Goal: Task Accomplishment & Management: Use online tool/utility

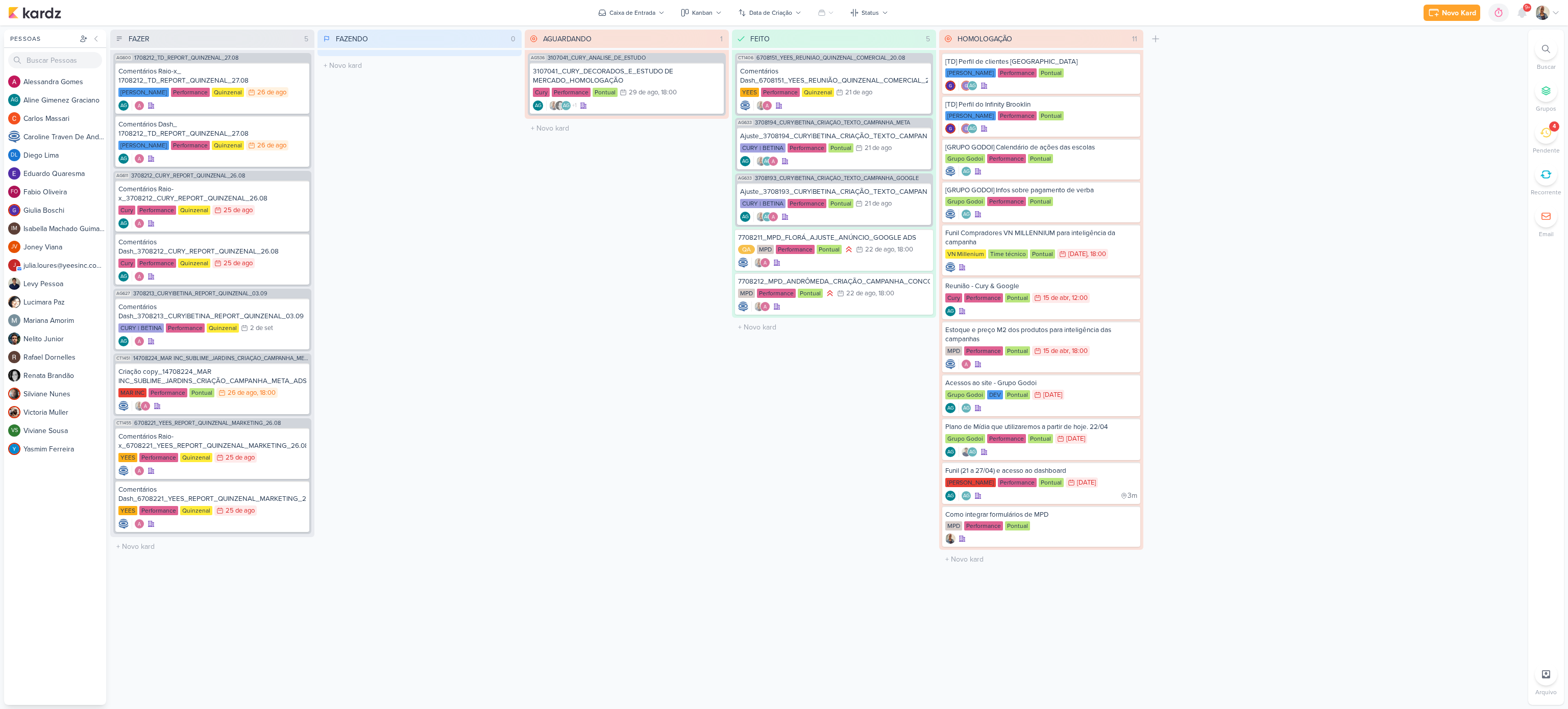
click at [1545, 52] on icon at bounding box center [1546, 49] width 8 height 8
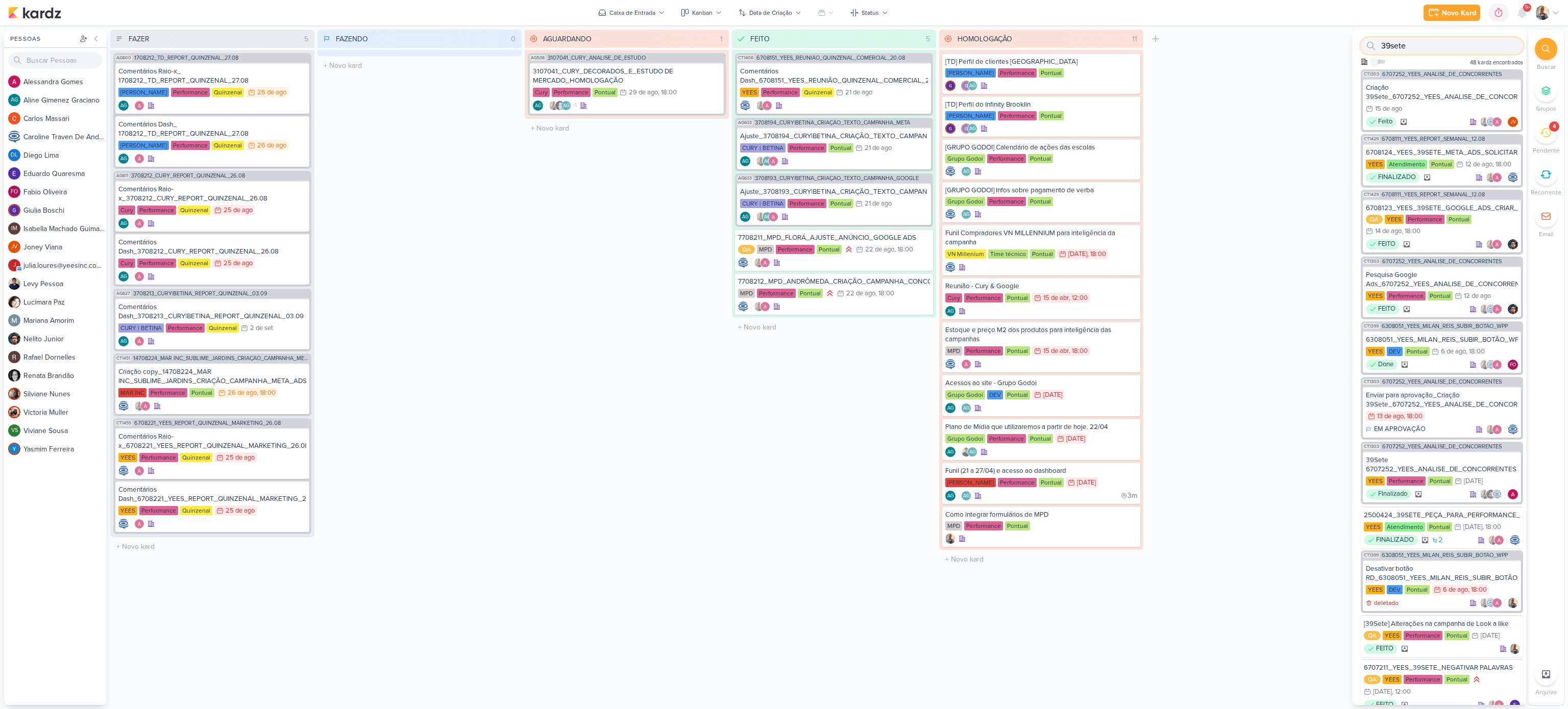
type input "39sete"
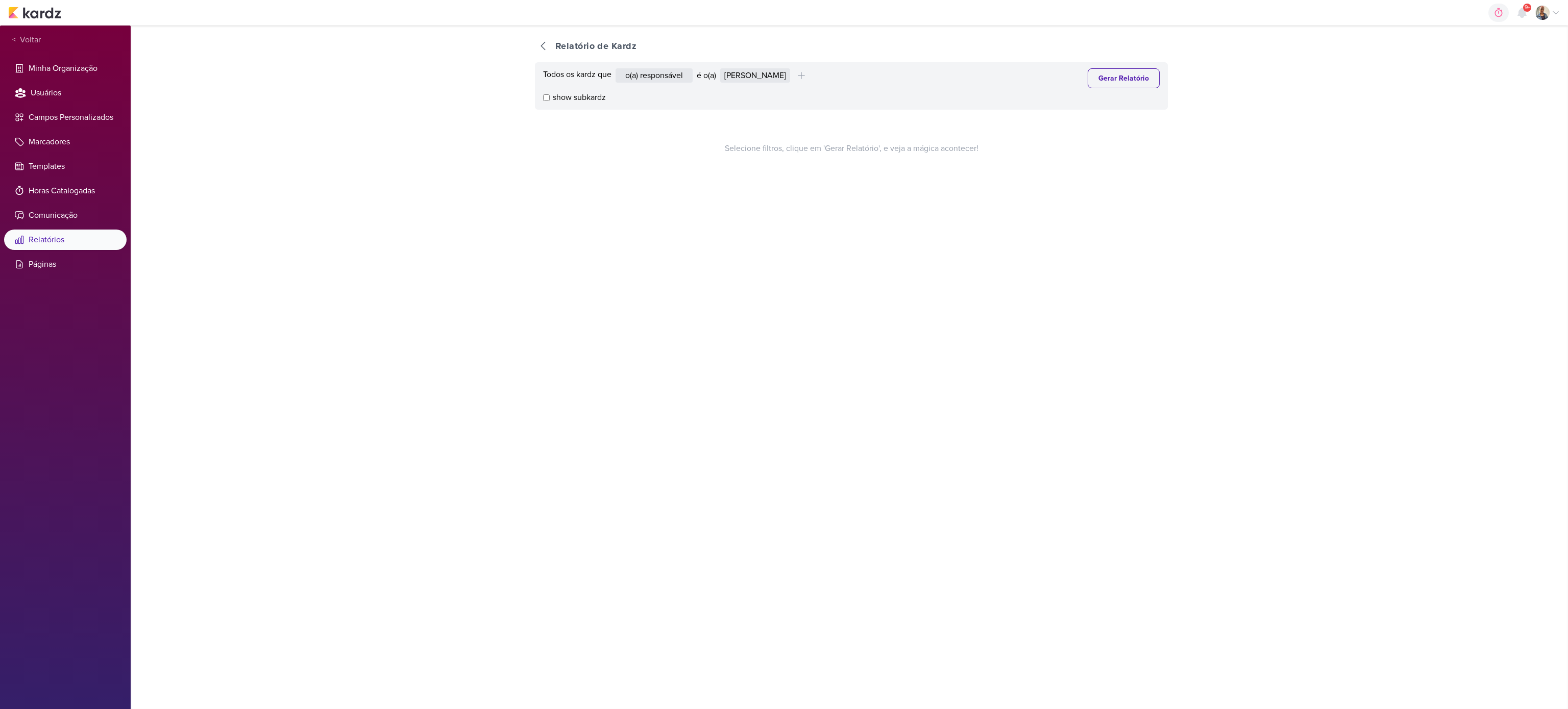
click at [754, 65] on div "Todos os kardz que o(a) responsável contém o marcador contém o campo é o(a) [PE…" at bounding box center [852, 85] width 633 height 47
click at [755, 74] on select "Alessandra Gomes Aline Gimenez Graciano Caroline Traven De Andrade Eduardo Quar…" at bounding box center [755, 76] width 70 height 14
select select "1395"
click at [724, 68] on select "Alessandra Gomes Aline Gimenez Graciano Caroline Traven De Andrade Eduardo Quar…" at bounding box center [755, 76] width 70 height 14
click at [1087, 73] on button "Gerar Relatório" at bounding box center [1123, 78] width 72 height 20
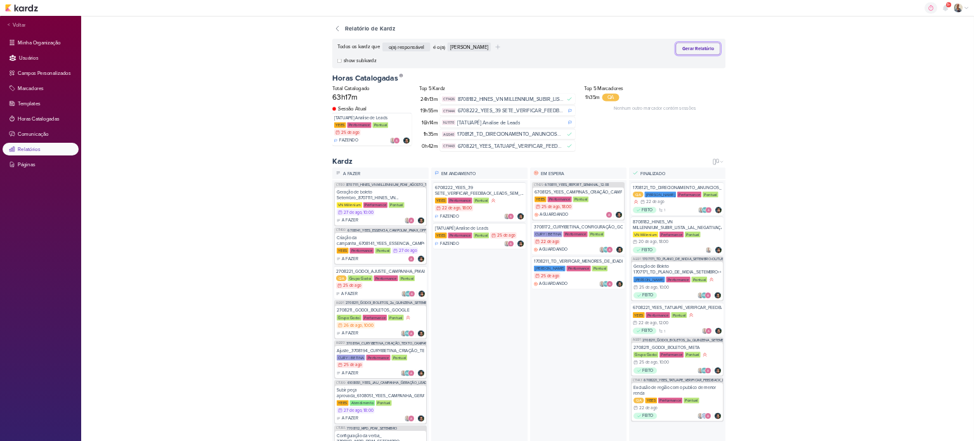
scroll to position [127, 0]
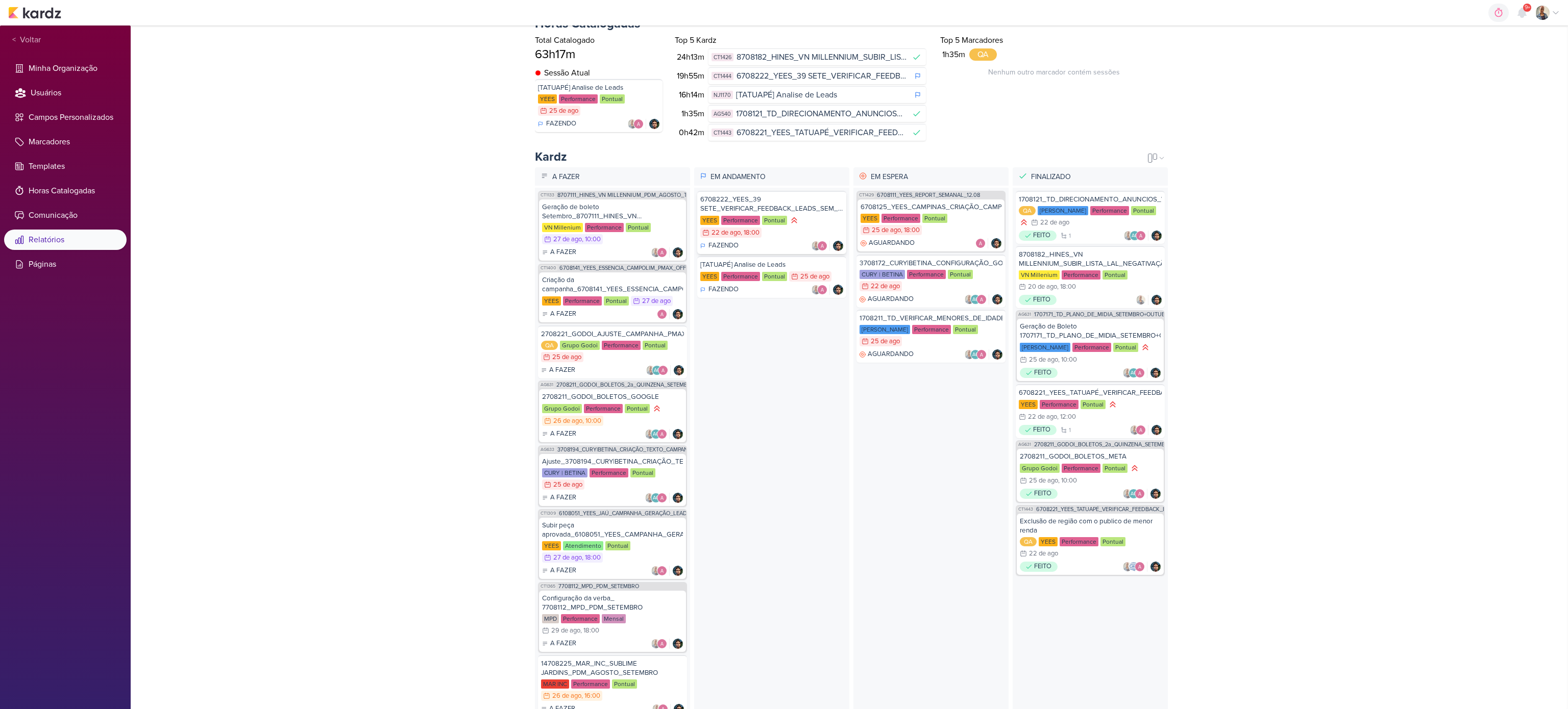
click at [792, 207] on div "6708222_YEES_39 SETE_VERIFICAR_FEEDBACK_LEADS_SEM_ PERFIL" at bounding box center [772, 204] width 143 height 19
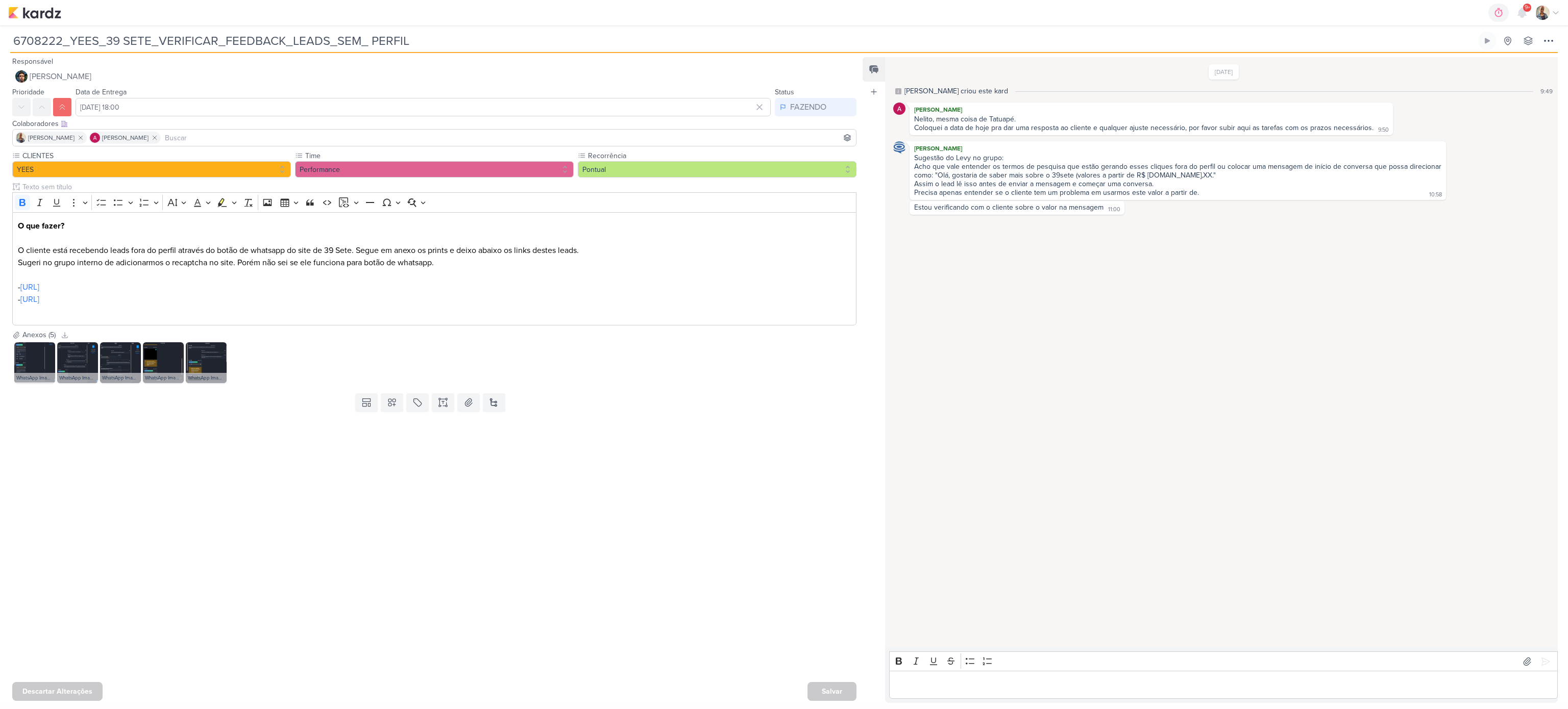
drag, startPoint x: 941, startPoint y: 168, endPoint x: 1206, endPoint y: 142, distance: 266.3
click at [1206, 142] on div "[PERSON_NAME] Sugestão do Levy no grupo: Acho que vale entender os termos de pe…" at bounding box center [1178, 171] width 536 height 59
click at [1207, 172] on div "Sugestão do Levy no grupo: Acho que vale entender os termos de pesquisa que est…" at bounding box center [1178, 175] width 532 height 44
click at [39, 372] on img at bounding box center [35, 362] width 41 height 41
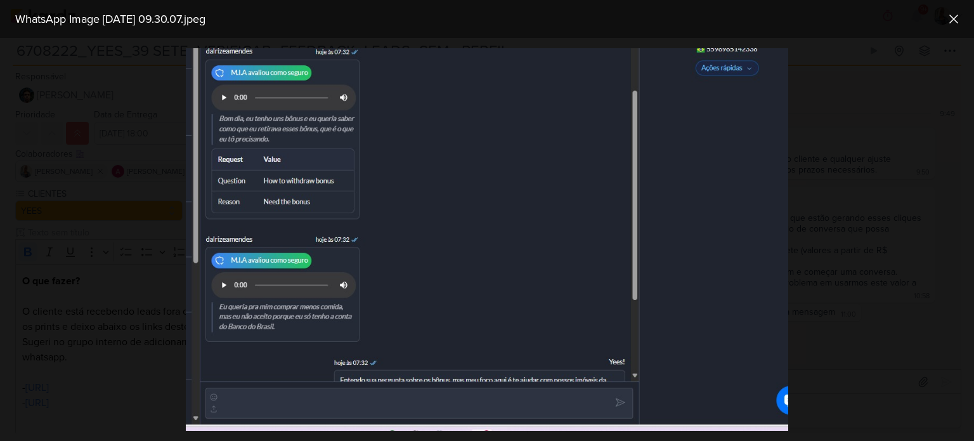
click at [150, 354] on div at bounding box center [487, 239] width 974 height 403
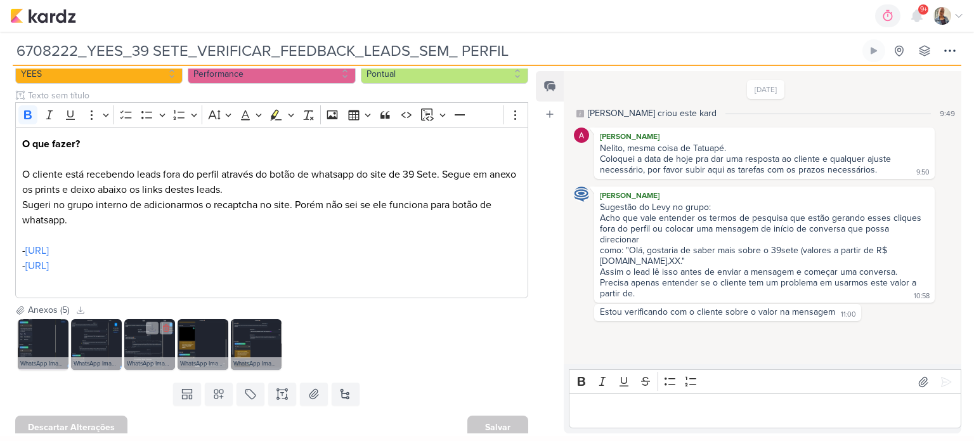
scroll to position [145, 0]
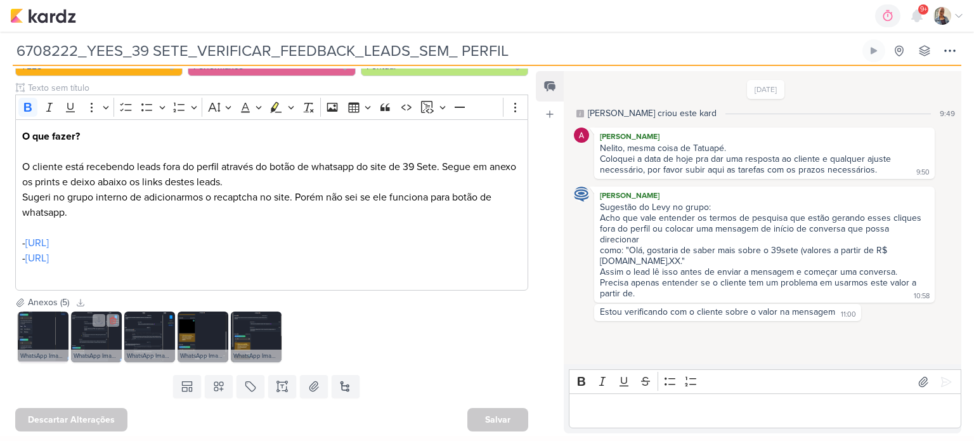
click at [93, 334] on img at bounding box center [96, 336] width 51 height 51
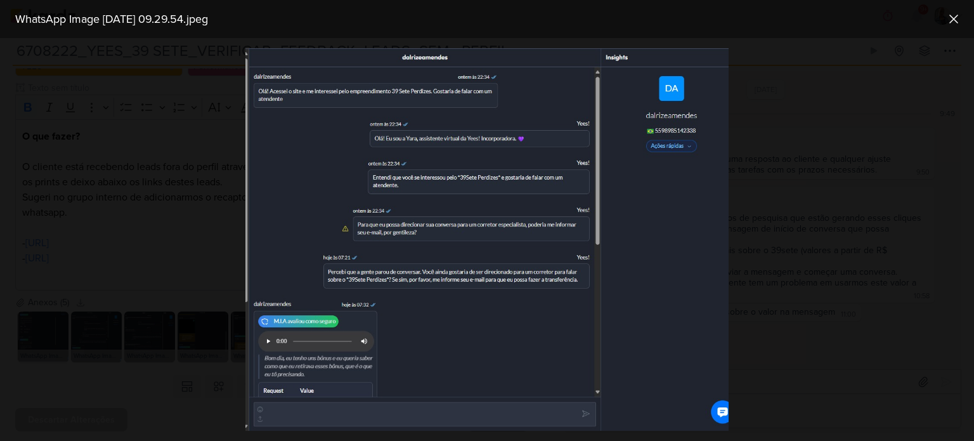
click at [141, 363] on div at bounding box center [487, 239] width 974 height 403
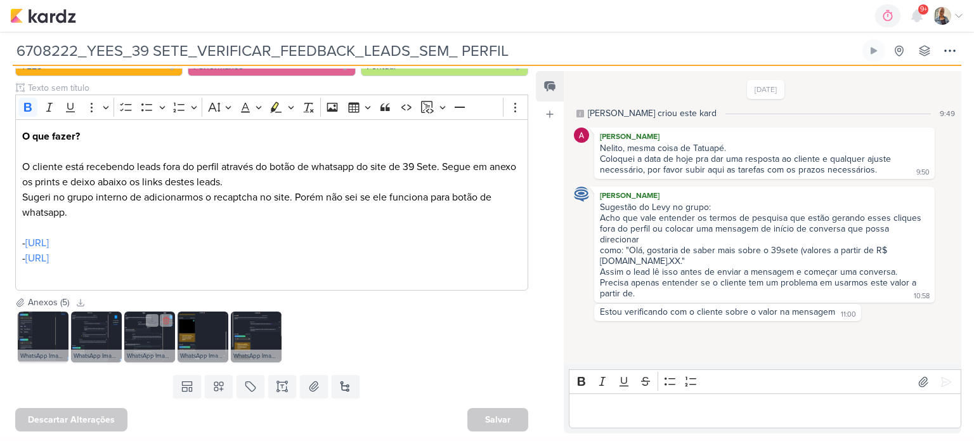
click at [147, 341] on img at bounding box center [149, 336] width 51 height 51
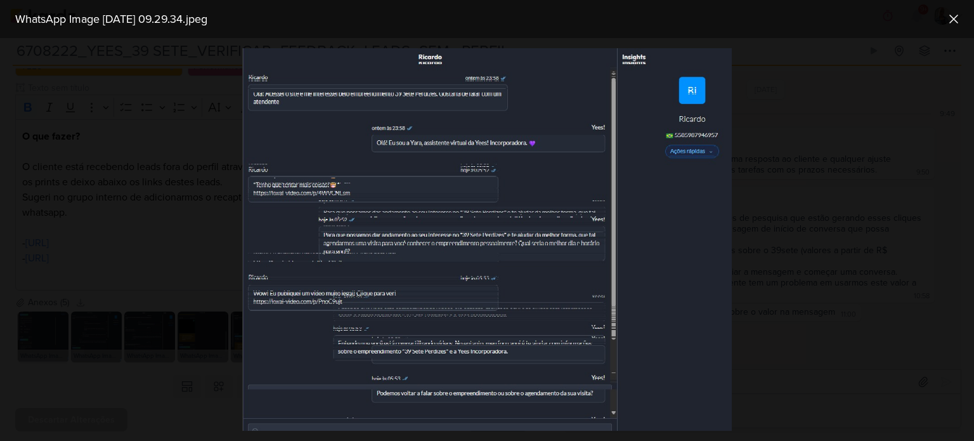
click at [153, 368] on div at bounding box center [487, 239] width 974 height 403
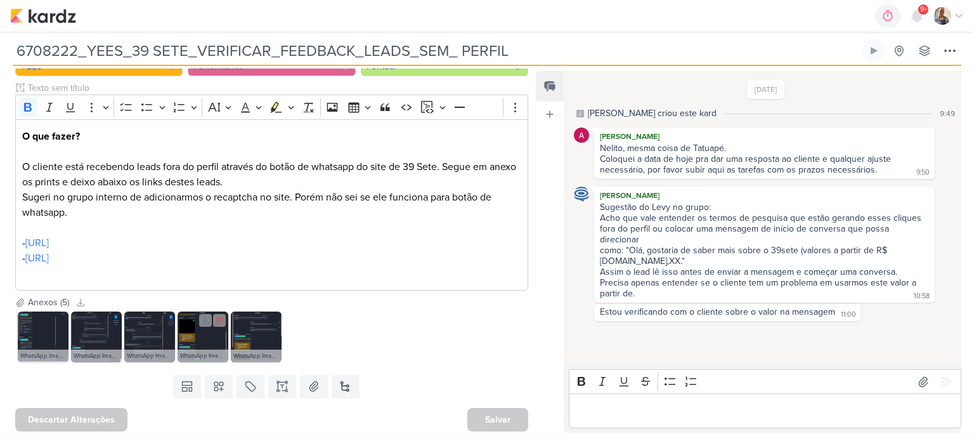
click at [230, 327] on div "WhatsApp Image [DATE] 09.30.07.jpeg WhatsApp Image [DATE] 09.29.54.jpeg WhatsAp…" at bounding box center [271, 337] width 513 height 56
click at [214, 337] on img at bounding box center [203, 336] width 51 height 51
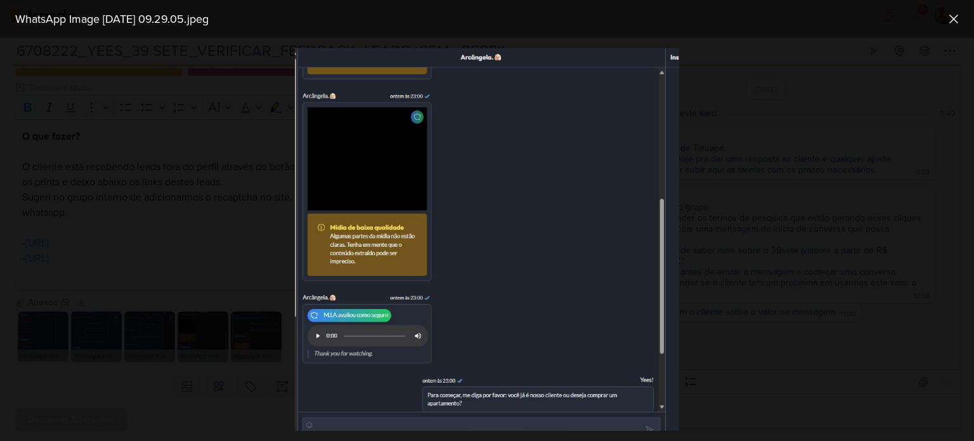
click at [211, 370] on div at bounding box center [487, 239] width 974 height 403
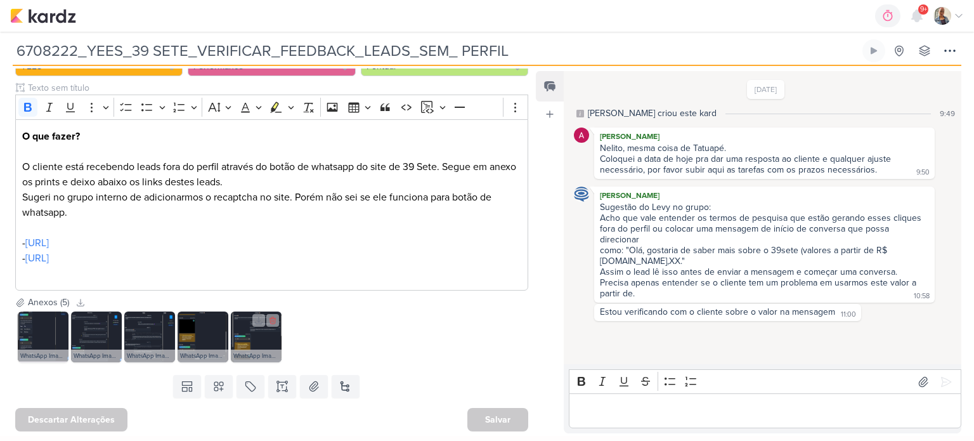
click at [253, 339] on img at bounding box center [256, 336] width 51 height 51
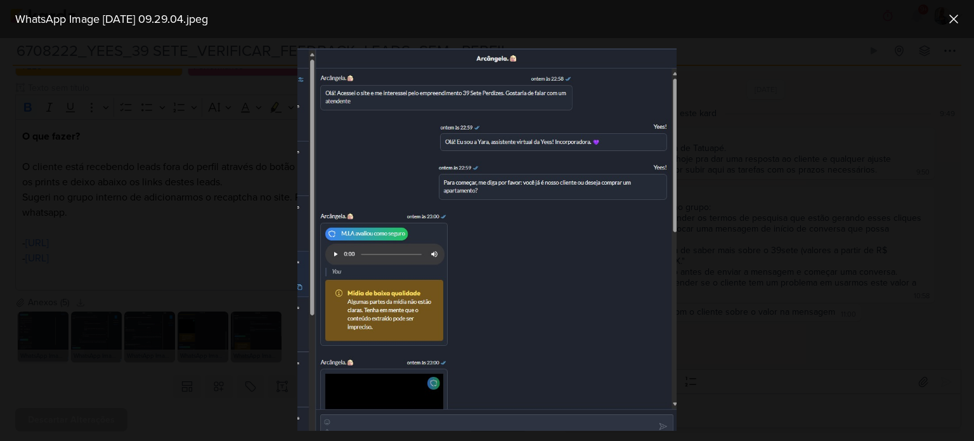
click at [231, 373] on div at bounding box center [487, 239] width 974 height 403
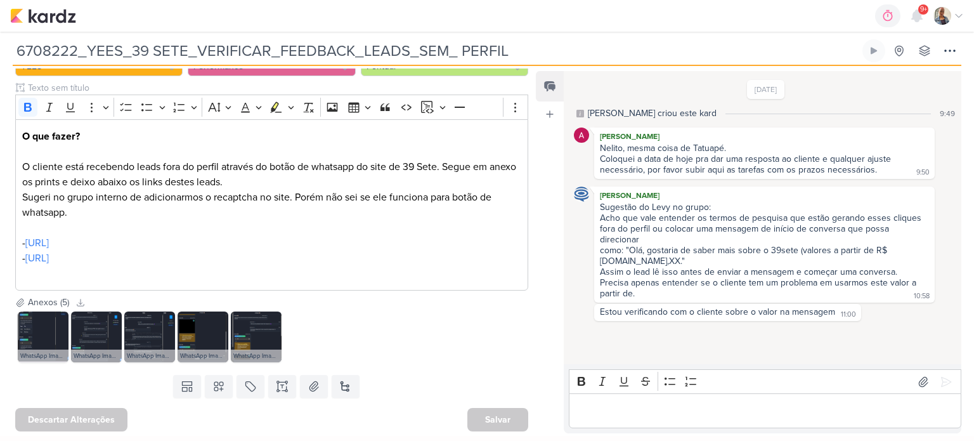
click at [685, 424] on div "Editor editing area: main" at bounding box center [765, 410] width 393 height 35
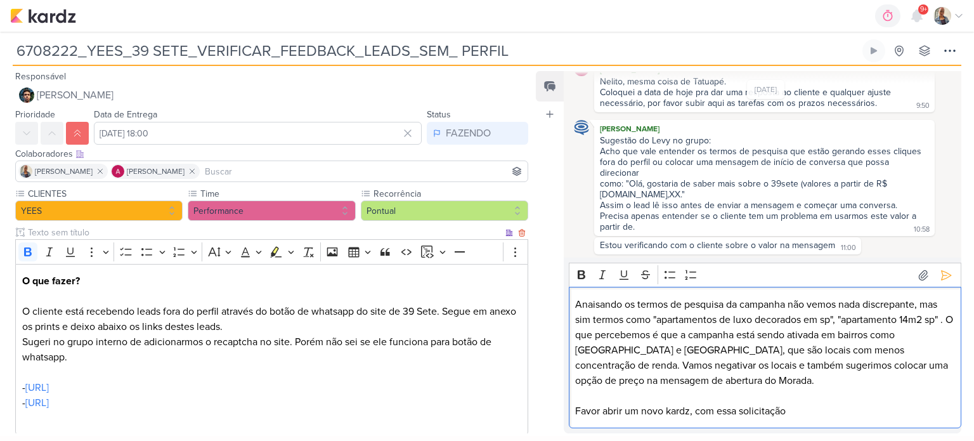
scroll to position [63, 0]
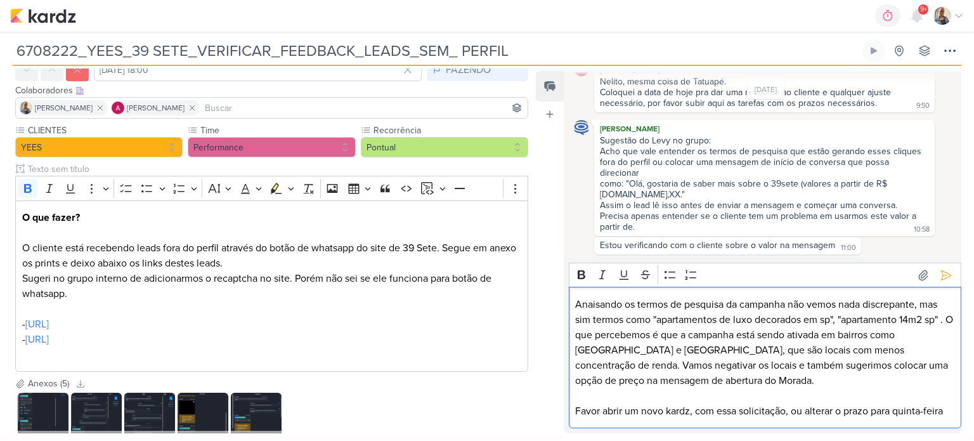
click at [873, 409] on p "Favor abrir um novo kardz, com essa solicitação, ou alterar o prazo para quinta…" at bounding box center [764, 410] width 379 height 15
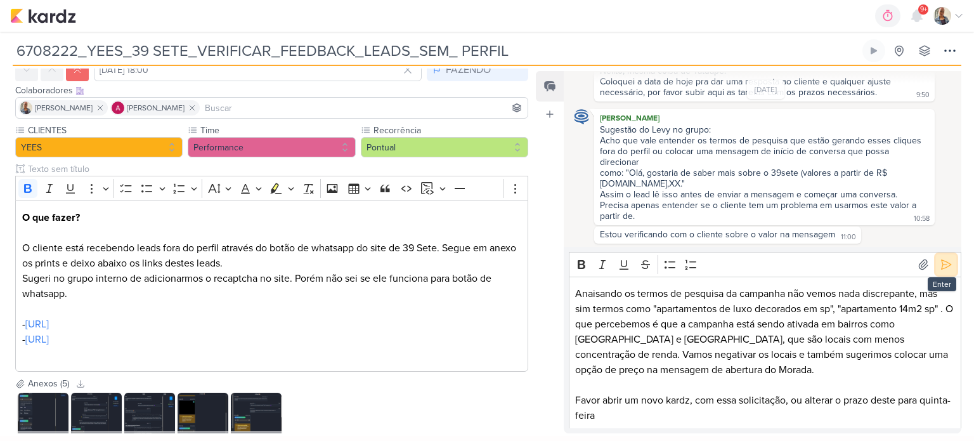
click at [944, 258] on icon at bounding box center [946, 264] width 13 height 13
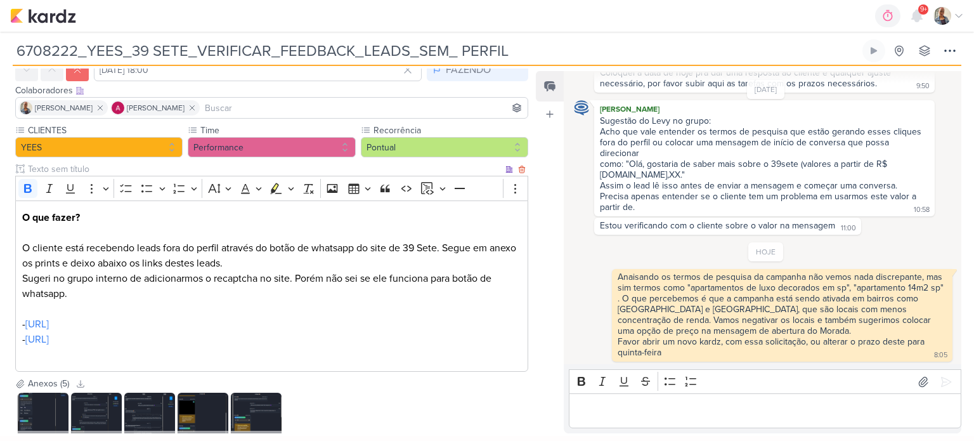
scroll to position [0, 0]
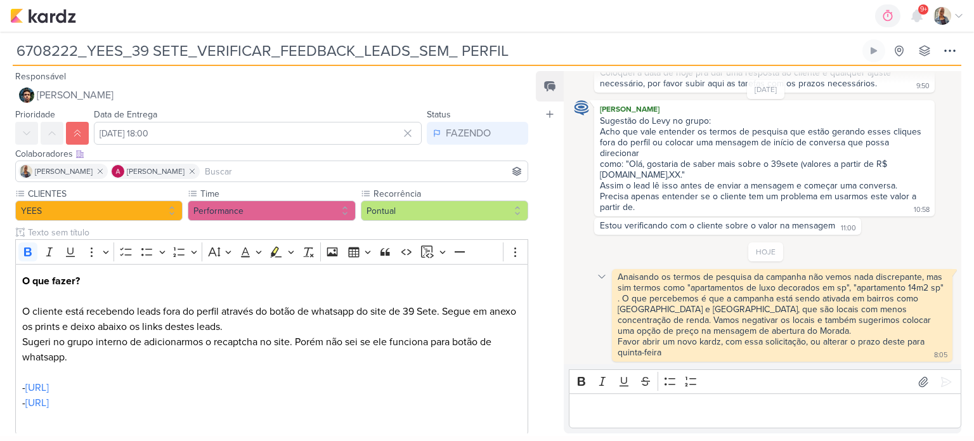
click at [599, 275] on icon at bounding box center [602, 276] width 10 height 10
click at [654, 408] on p "Editor editing area: main" at bounding box center [764, 410] width 379 height 15
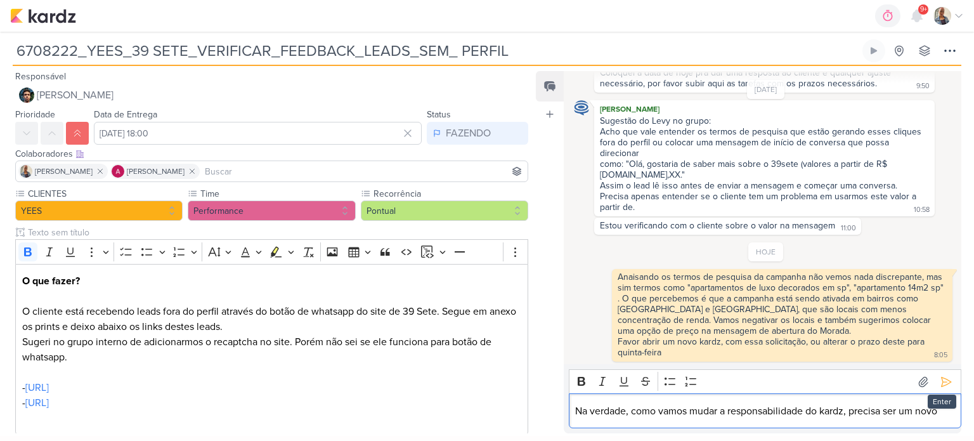
click at [931, 370] on div "Bold Italic Underline Strikethrough Bulleted List Numbered List" at bounding box center [765, 382] width 386 height 24
click at [940, 380] on icon at bounding box center [946, 381] width 13 height 13
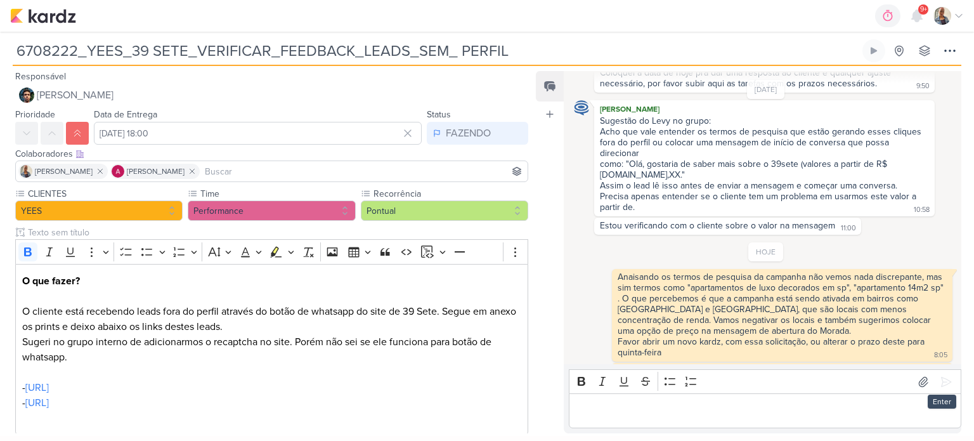
scroll to position [115, 0]
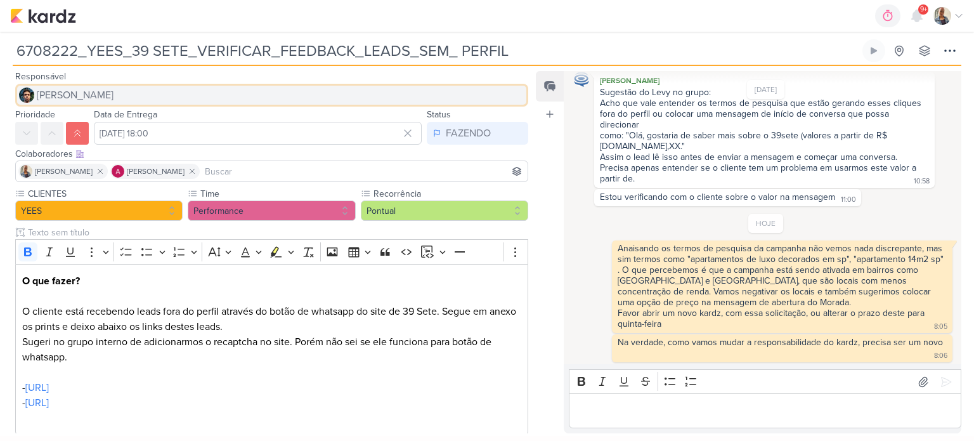
click at [36, 85] on button "[PERSON_NAME]" at bounding box center [271, 95] width 513 height 23
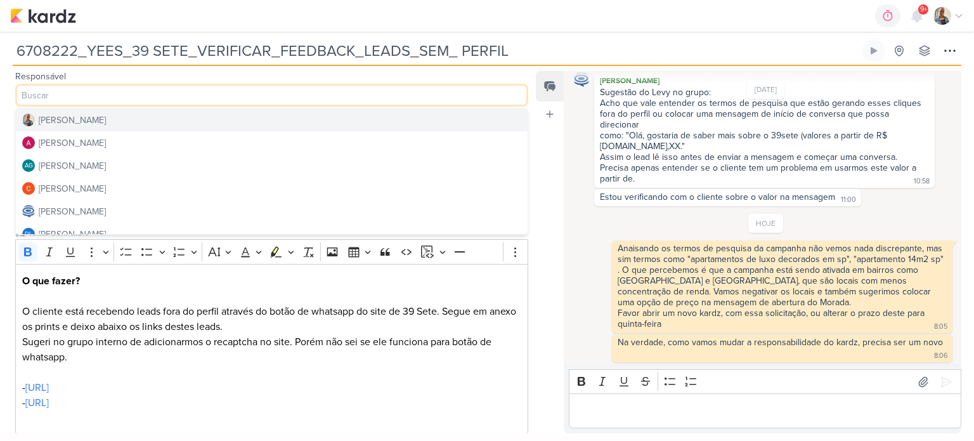
click at [52, 121] on div "[PERSON_NAME]" at bounding box center [72, 120] width 67 height 13
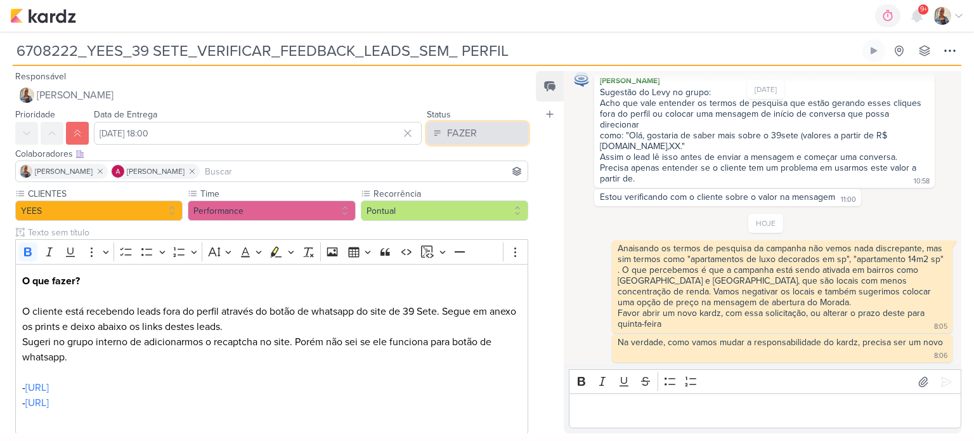
click at [433, 131] on icon at bounding box center [437, 133] width 9 height 9
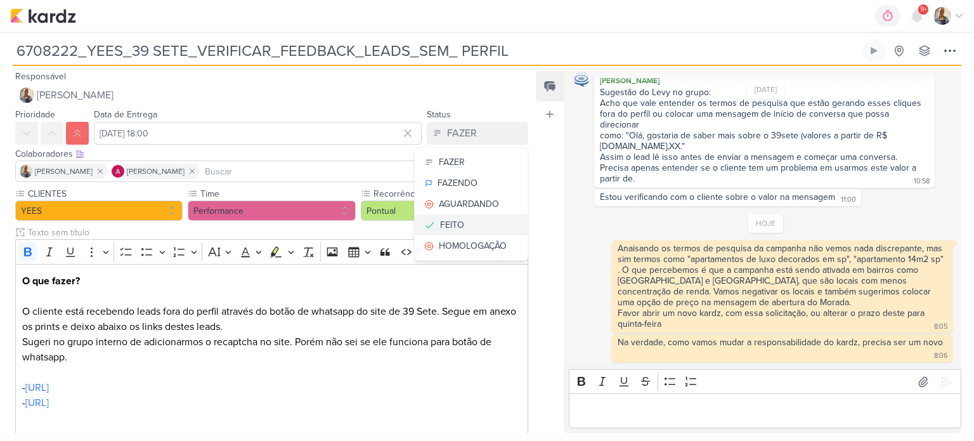
click at [459, 228] on button "FEITO" at bounding box center [471, 224] width 113 height 21
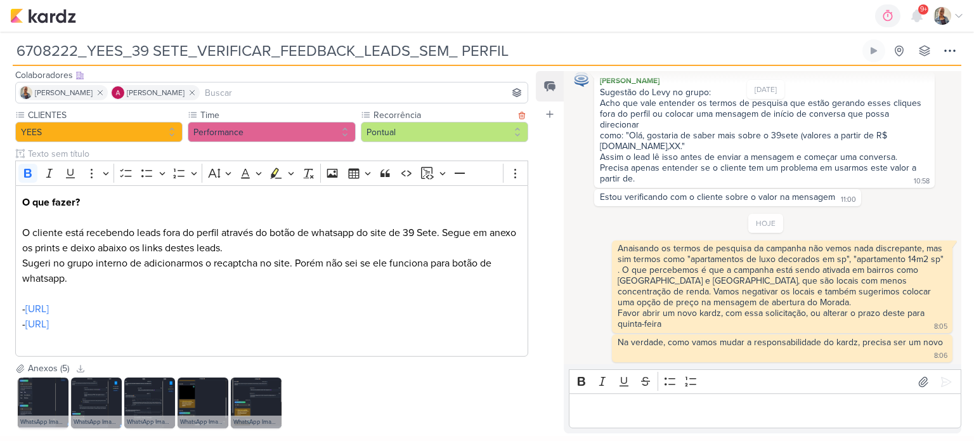
scroll to position [145, 0]
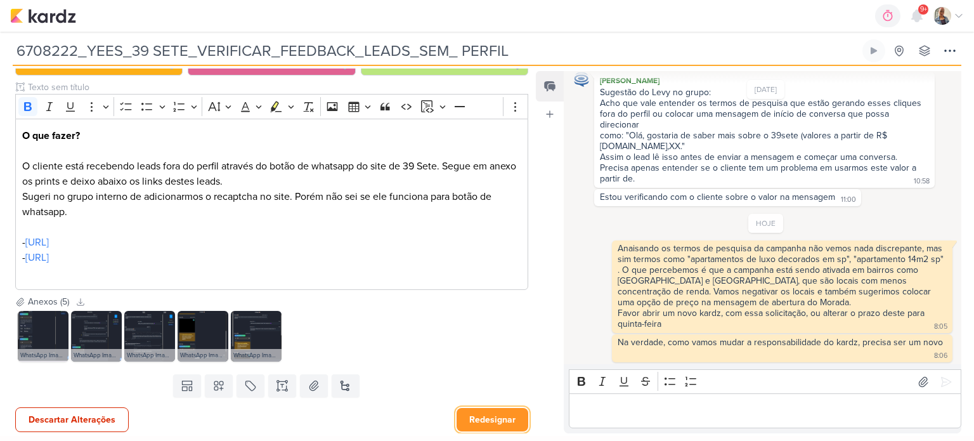
click at [473, 416] on button "Redesignar" at bounding box center [493, 419] width 72 height 23
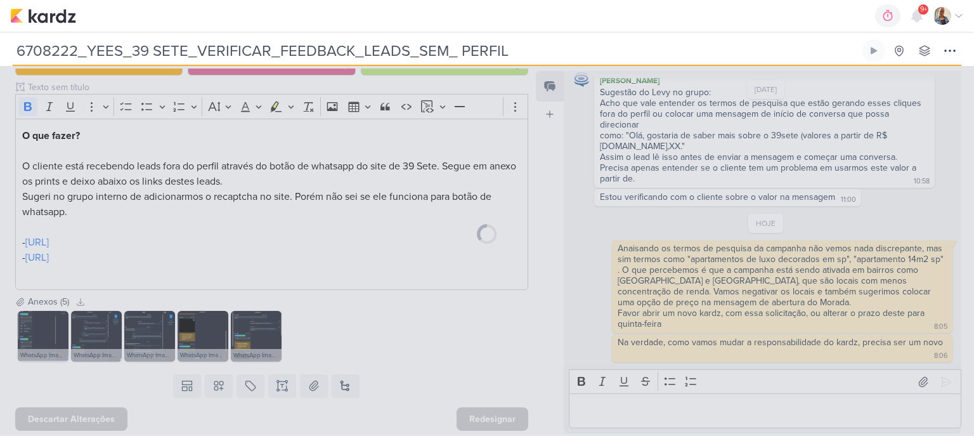
scroll to position [145, 0]
